Goal: Information Seeking & Learning: Learn about a topic

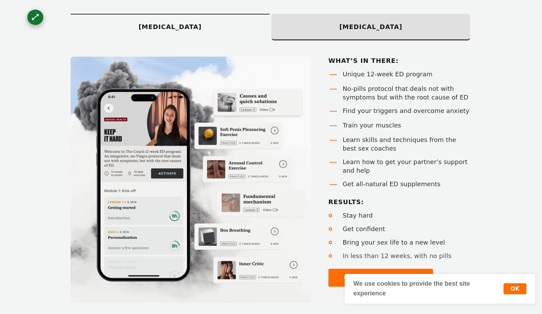
scroll to position [453, 0]
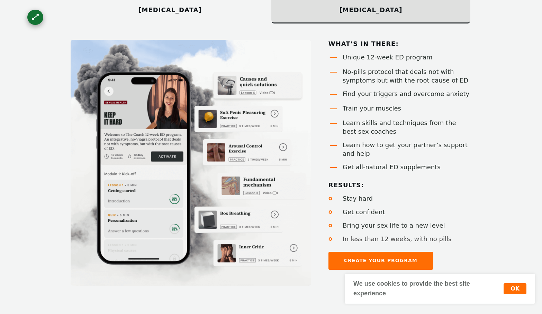
scroll to position [460, 0]
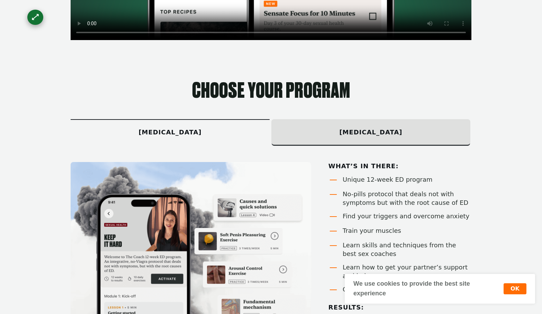
scroll to position [348, 0]
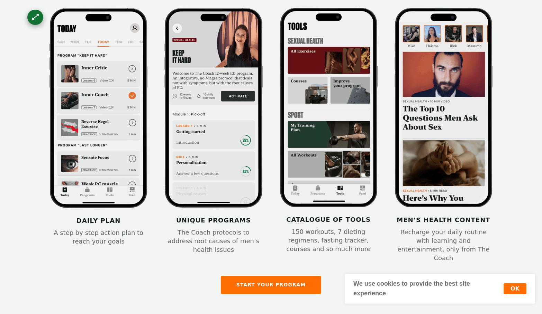
scroll to position [856, 0]
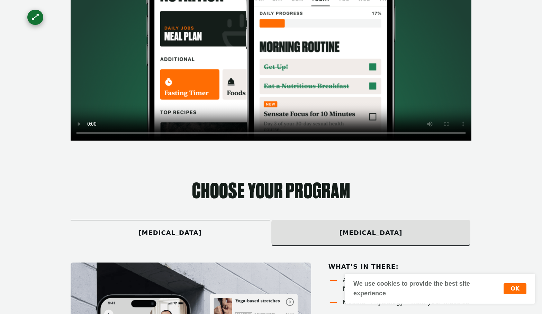
scroll to position [247, 0]
